Goal: Task Accomplishment & Management: Manage account settings

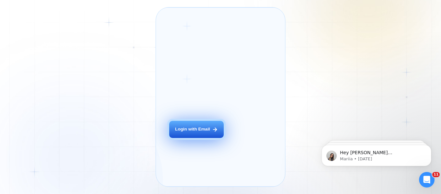
click at [186, 132] on div "Login with Email" at bounding box center [192, 129] width 35 height 6
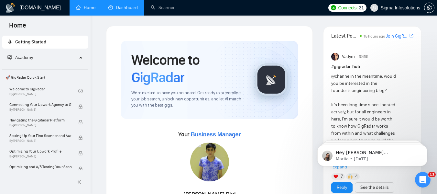
click at [119, 10] on link "Dashboard" at bounding box center [122, 7] width 29 height 5
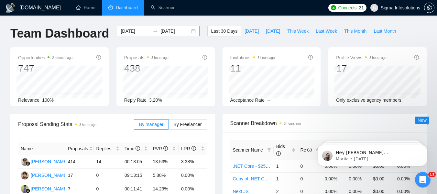
click at [131, 30] on input "[DATE]" at bounding box center [135, 30] width 29 height 7
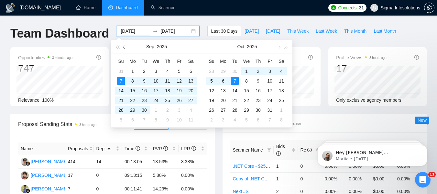
click at [121, 47] on button "button" at bounding box center [124, 46] width 7 height 13
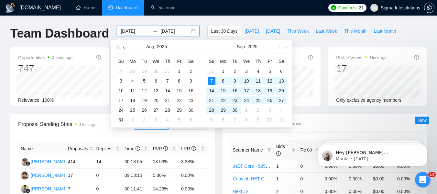
click at [124, 46] on span "button" at bounding box center [124, 46] width 3 height 3
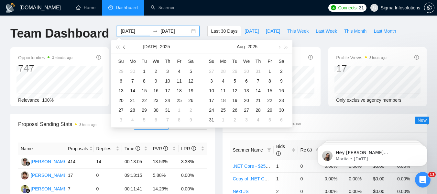
click at [124, 46] on span "button" at bounding box center [124, 46] width 3 height 3
click at [279, 47] on span "button" at bounding box center [278, 46] width 3 height 3
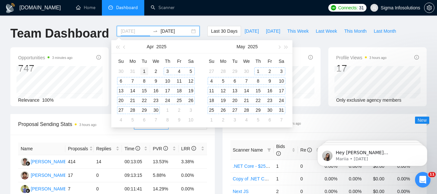
type input "[DATE]"
click at [144, 69] on div "1" at bounding box center [144, 71] width 8 height 8
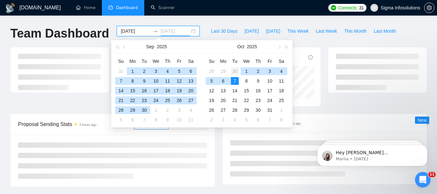
type input "[DATE]"
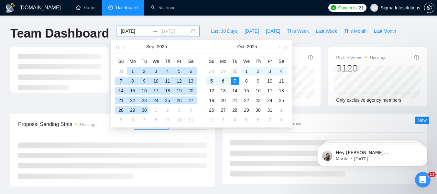
click at [234, 70] on div "30" at bounding box center [235, 71] width 8 height 8
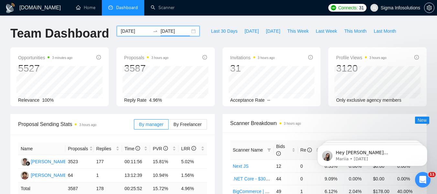
scroll to position [65, 0]
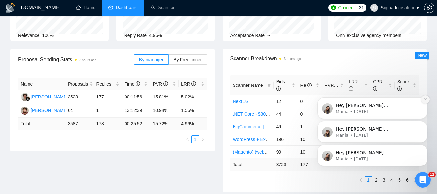
click at [424, 99] on icon "Dismiss notification" at bounding box center [425, 99] width 4 height 4
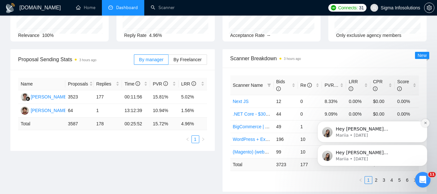
click at [426, 122] on icon "Dismiss notification" at bounding box center [425, 123] width 4 height 4
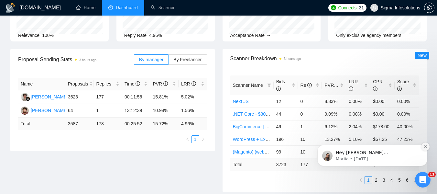
click at [424, 145] on icon "Dismiss notification" at bounding box center [425, 146] width 4 height 4
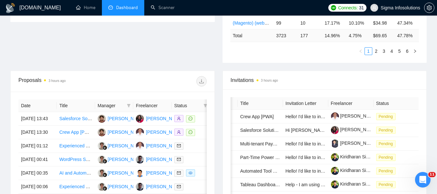
scroll to position [194, 0]
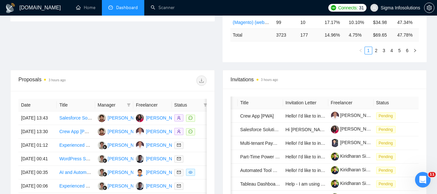
click at [115, 103] on span "Manager" at bounding box center [111, 104] width 26 height 7
click at [126, 105] on span at bounding box center [128, 105] width 6 height 10
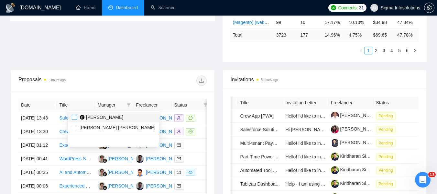
click at [75, 116] on input "checkbox" at bounding box center [74, 116] width 5 height 5
checkbox input "true"
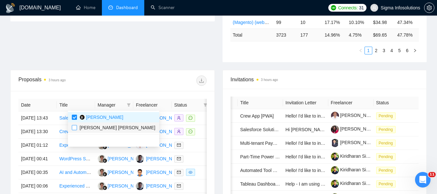
click at [75, 127] on input "checkbox" at bounding box center [74, 127] width 5 height 5
checkbox input "true"
click at [153, 79] on div at bounding box center [159, 80] width 94 height 10
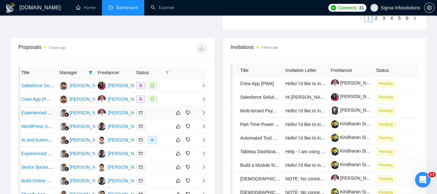
scroll to position [194, 0]
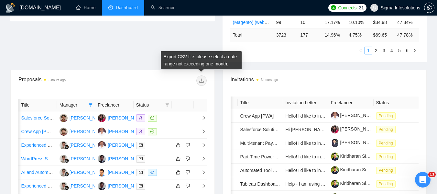
click at [203, 80] on span at bounding box center [201, 80] width 10 height 10
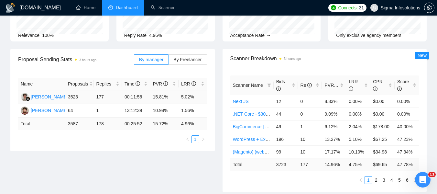
scroll to position [0, 0]
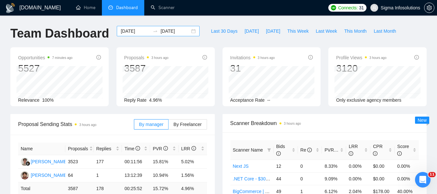
click at [166, 32] on input "[DATE]" at bounding box center [174, 30] width 29 height 7
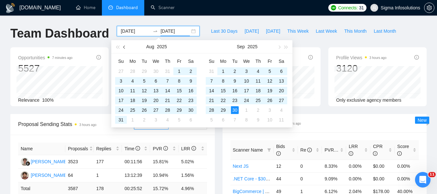
click at [126, 48] on button "button" at bounding box center [124, 46] width 7 height 13
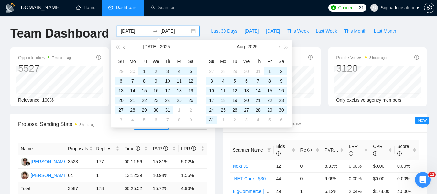
click at [125, 46] on span "button" at bounding box center [124, 46] width 3 height 3
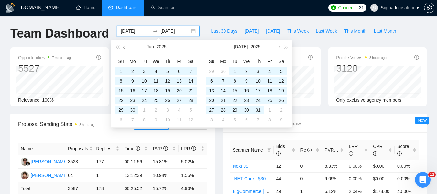
click at [125, 46] on span "button" at bounding box center [124, 46] width 3 height 3
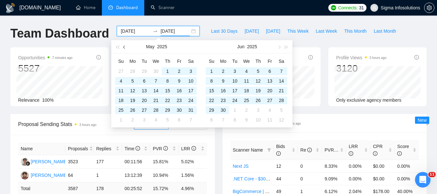
click at [125, 46] on span "button" at bounding box center [124, 46] width 3 height 3
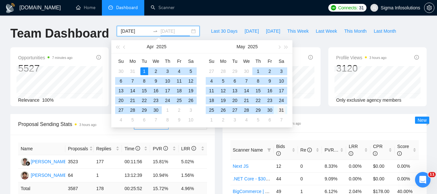
type input "[DATE]"
click at [281, 110] on div "31" at bounding box center [281, 110] width 8 height 8
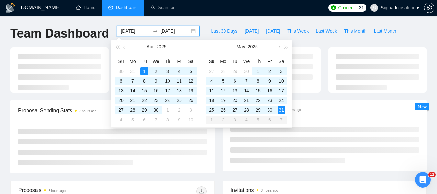
type input "[DATE]"
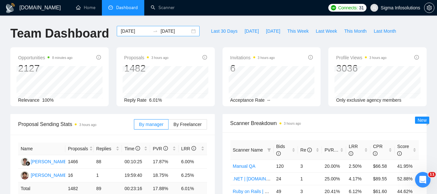
click at [170, 30] on input "[DATE]" at bounding box center [174, 30] width 29 height 7
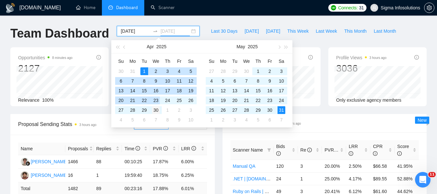
type input "[DATE]"
click at [156, 110] on div "30" at bounding box center [156, 110] width 8 height 8
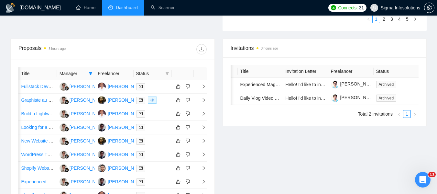
scroll to position [226, 0]
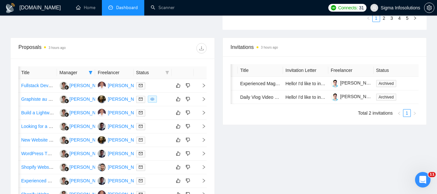
click at [112, 72] on th "Freelancer" at bounding box center [114, 72] width 38 height 13
click at [86, 72] on span "Manager" at bounding box center [72, 72] width 26 height 7
click at [91, 72] on icon "filter" at bounding box center [91, 72] width 4 height 3
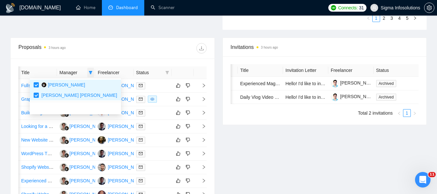
click at [91, 72] on icon "filter" at bounding box center [91, 72] width 4 height 3
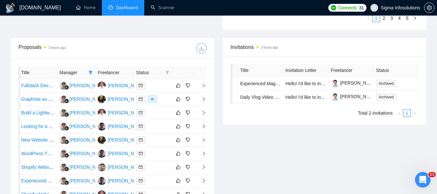
click at [202, 47] on icon "download" at bounding box center [201, 48] width 5 height 5
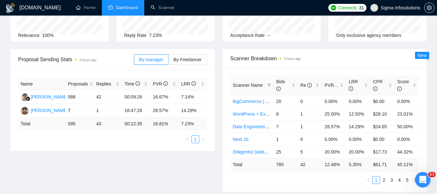
scroll to position [0, 0]
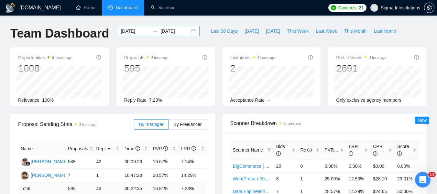
click at [132, 28] on input "[DATE]" at bounding box center [135, 30] width 29 height 7
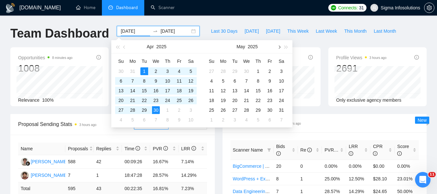
click at [278, 47] on span "button" at bounding box center [278, 46] width 3 height 3
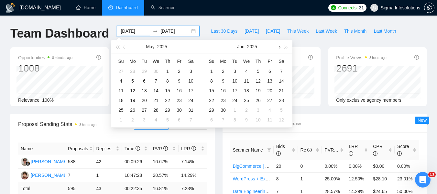
click at [278, 47] on span "button" at bounding box center [278, 46] width 3 height 3
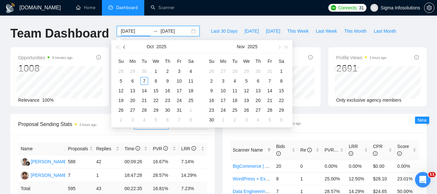
click at [121, 44] on button "button" at bounding box center [124, 46] width 7 height 13
type input "[DATE]"
click at [134, 70] on div "1" at bounding box center [133, 71] width 8 height 8
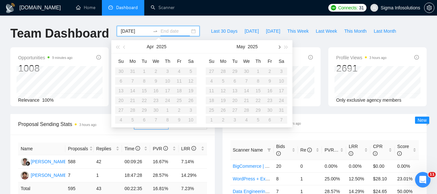
click at [280, 47] on span "button" at bounding box center [278, 46] width 3 height 3
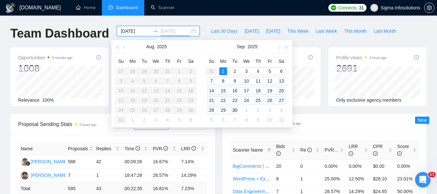
type input "[DATE]"
click at [235, 109] on div "30" at bounding box center [235, 110] width 8 height 8
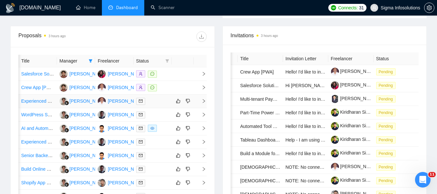
scroll to position [226, 0]
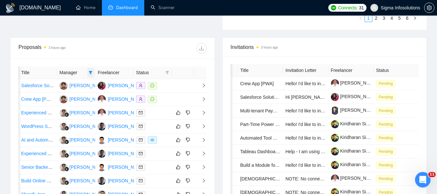
click at [89, 71] on icon "filter" at bounding box center [91, 72] width 4 height 3
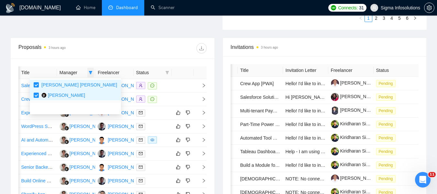
click at [89, 71] on icon "filter" at bounding box center [91, 72] width 4 height 3
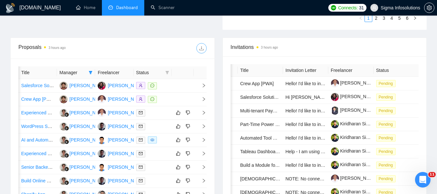
click at [202, 48] on icon "download" at bounding box center [201, 48] width 5 height 5
